Goal: Check status: Check status

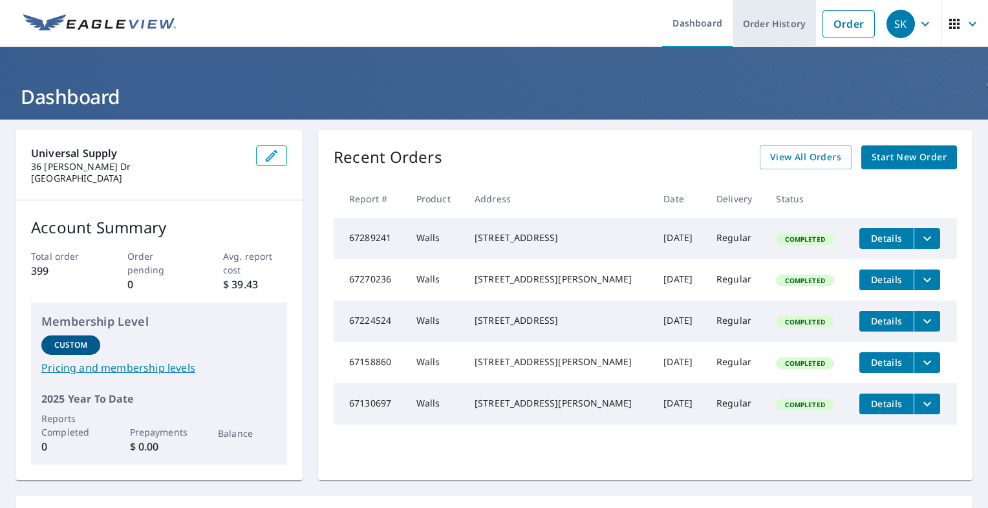
click at [750, 21] on link "Order History" at bounding box center [774, 23] width 83 height 47
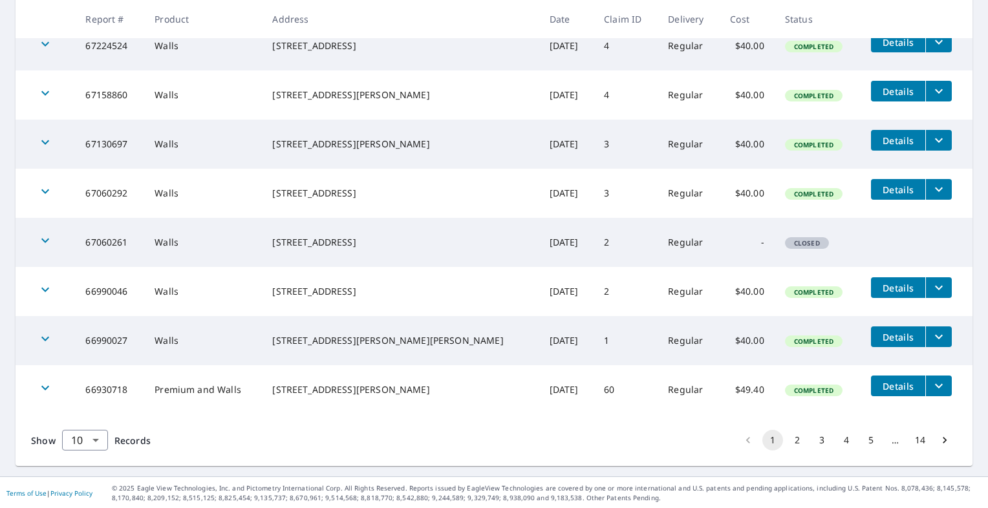
scroll to position [364, 0]
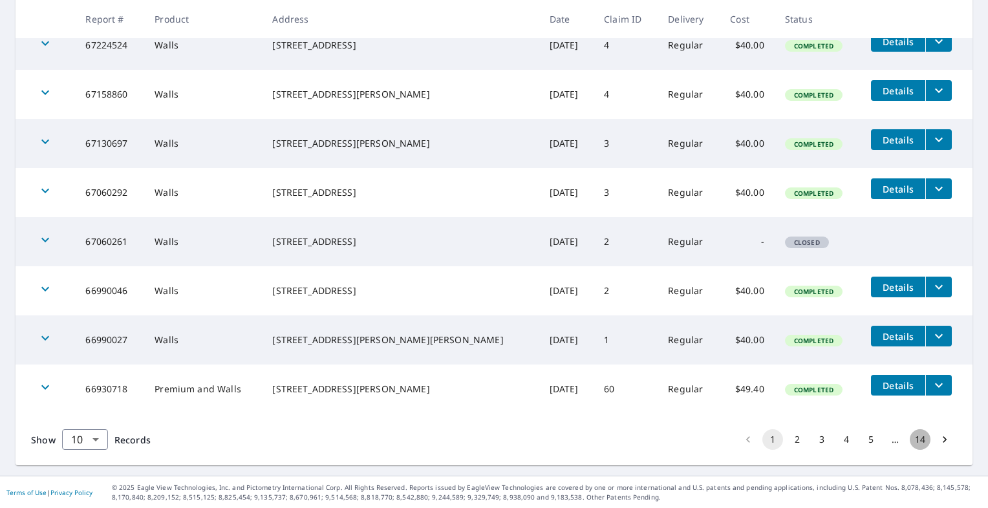
click at [913, 437] on button "14" at bounding box center [920, 439] width 21 height 21
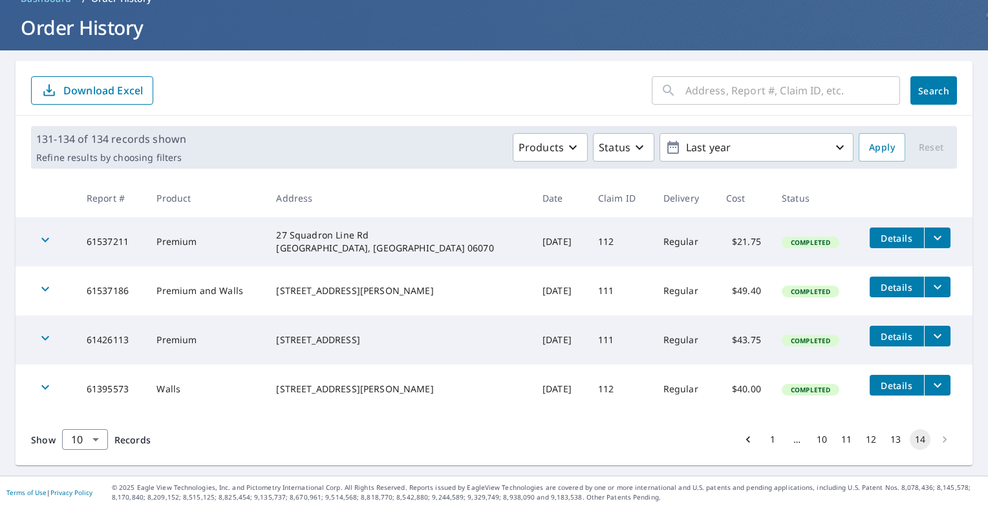
scroll to position [5, 0]
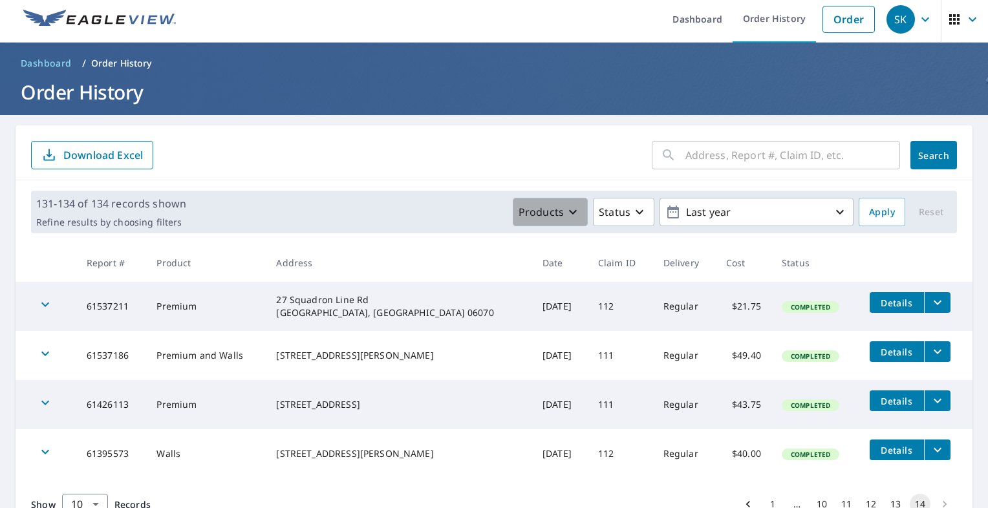
click at [554, 215] on p "Products" at bounding box center [541, 212] width 45 height 16
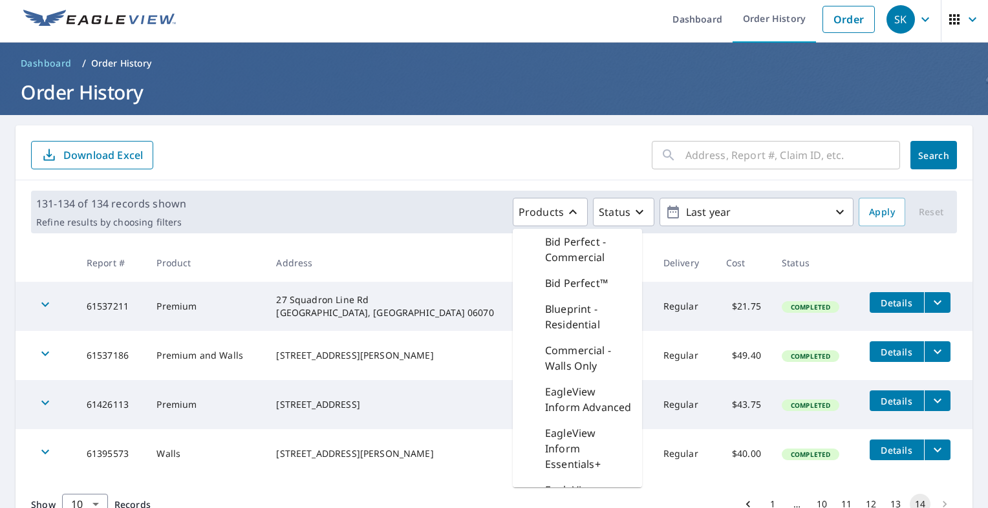
click at [428, 163] on form "​ Search Download Excel" at bounding box center [494, 155] width 926 height 28
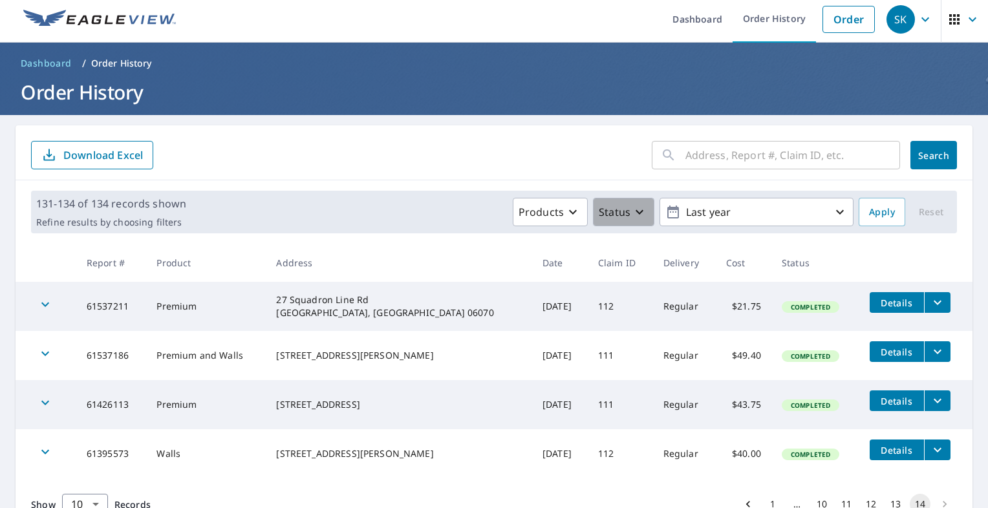
click at [636, 211] on icon "button" at bounding box center [640, 212] width 16 height 16
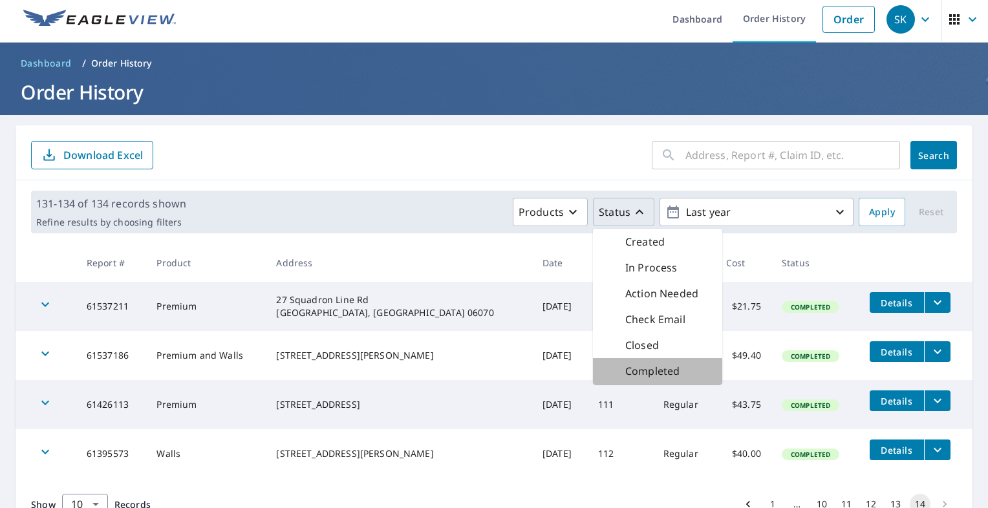
click at [653, 367] on p "Completed" at bounding box center [652, 372] width 54 height 16
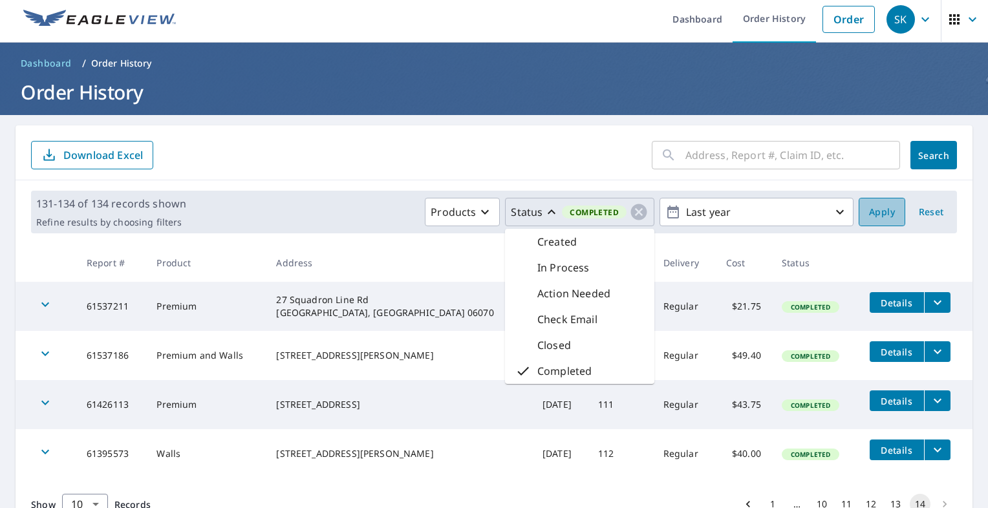
click at [869, 213] on span "Apply" at bounding box center [882, 212] width 26 height 16
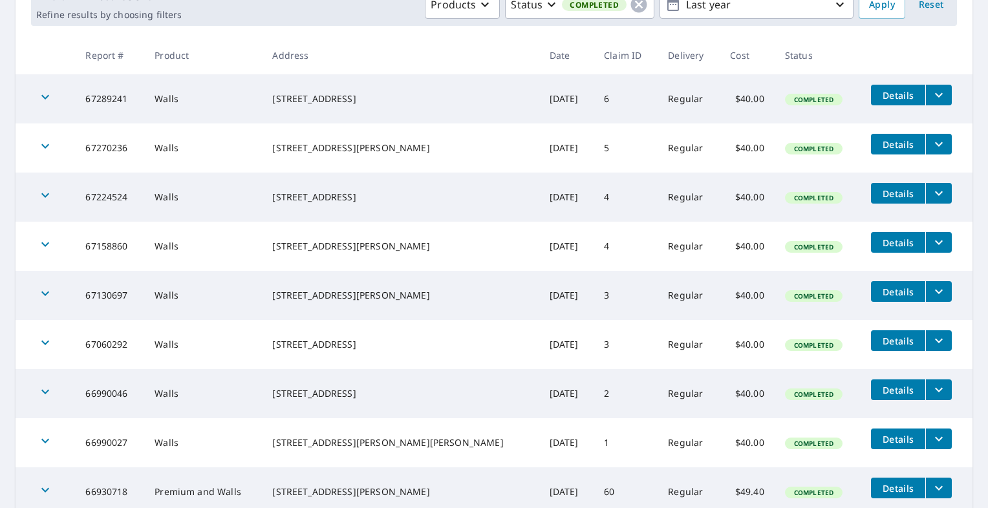
scroll to position [41, 0]
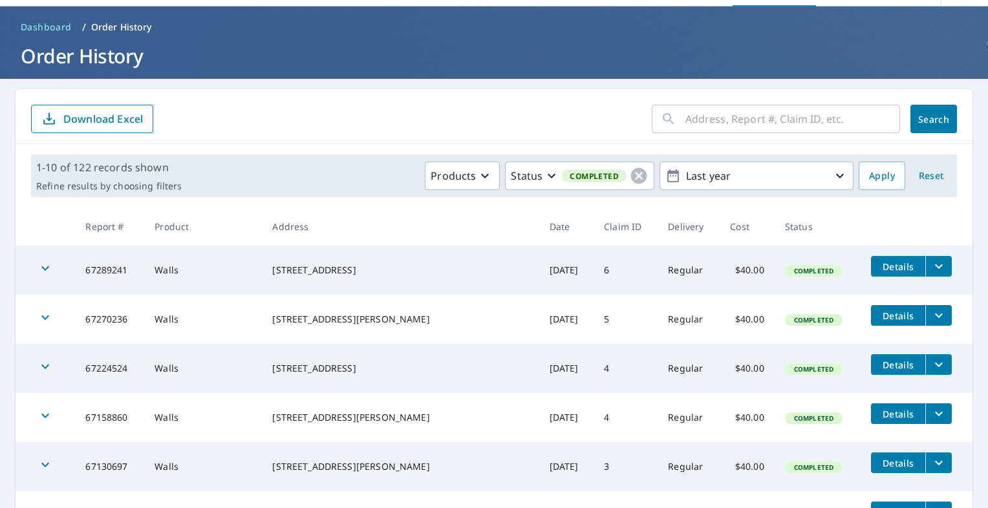
click at [701, 118] on input "text" at bounding box center [793, 119] width 215 height 36
type input "[STREET_ADDRESS]"
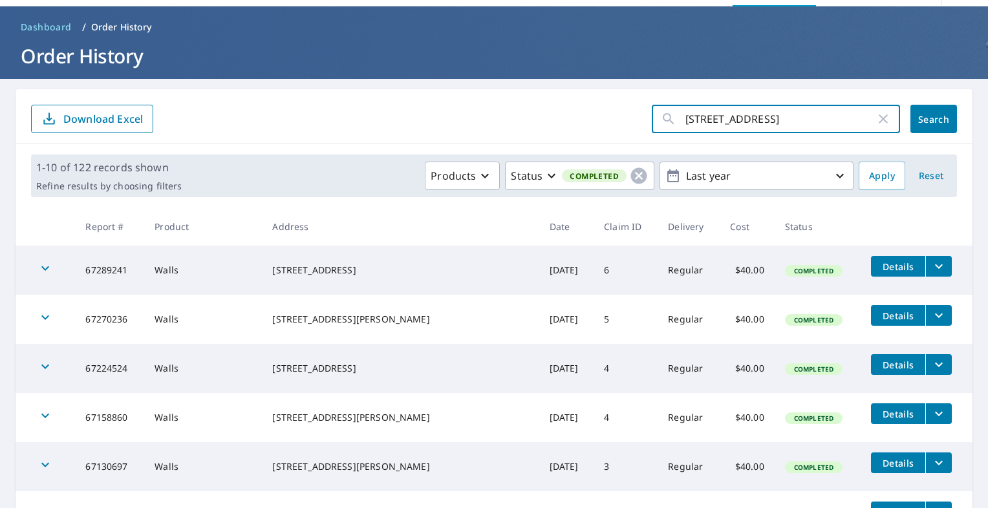
click button "Search" at bounding box center [934, 119] width 47 height 28
